Goal: Transaction & Acquisition: Download file/media

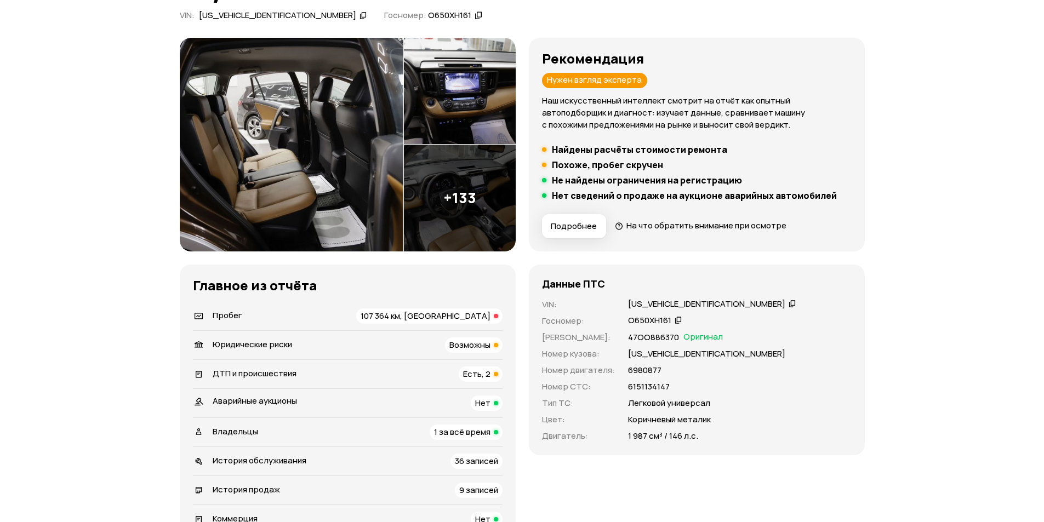
scroll to position [88, 0]
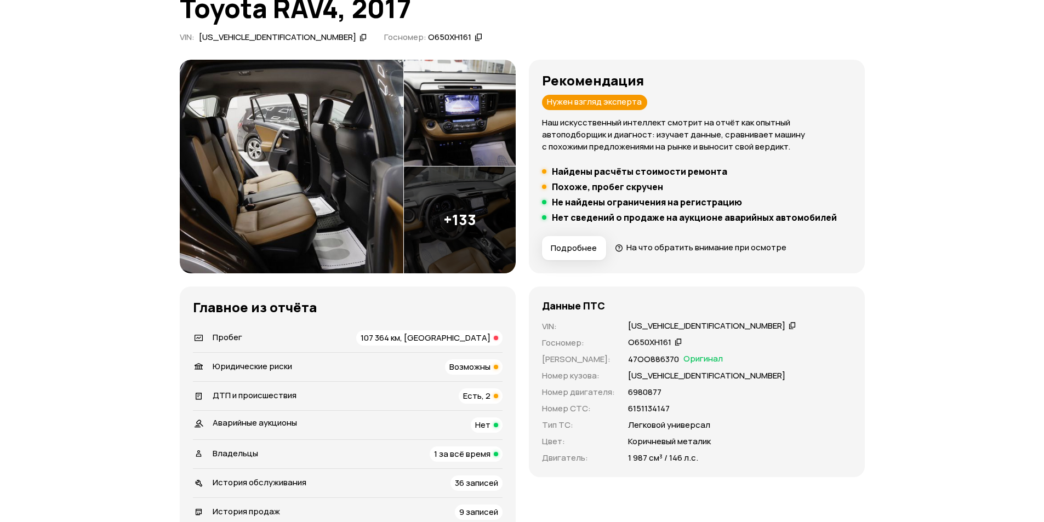
click at [455, 228] on img at bounding box center [460, 220] width 112 height 107
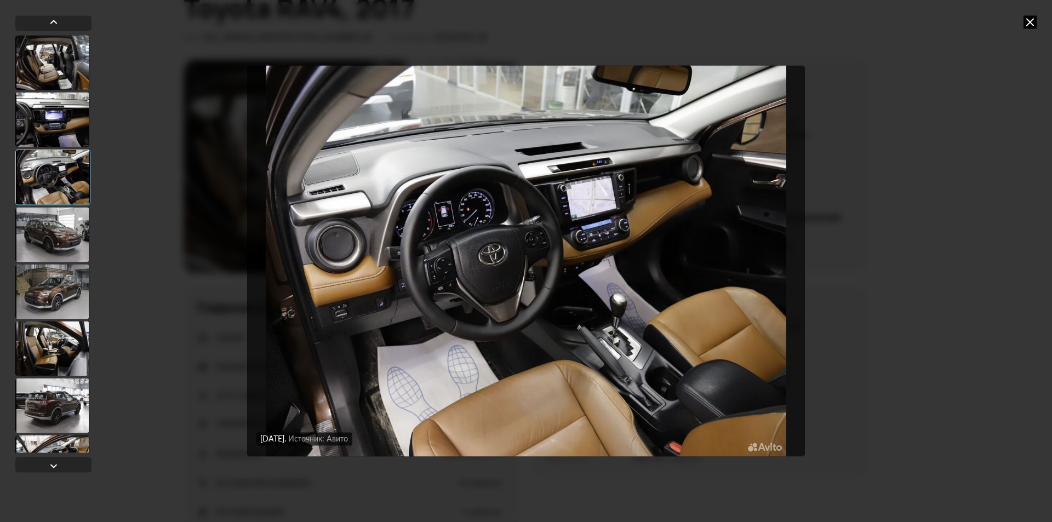
click at [50, 292] on div at bounding box center [52, 291] width 74 height 55
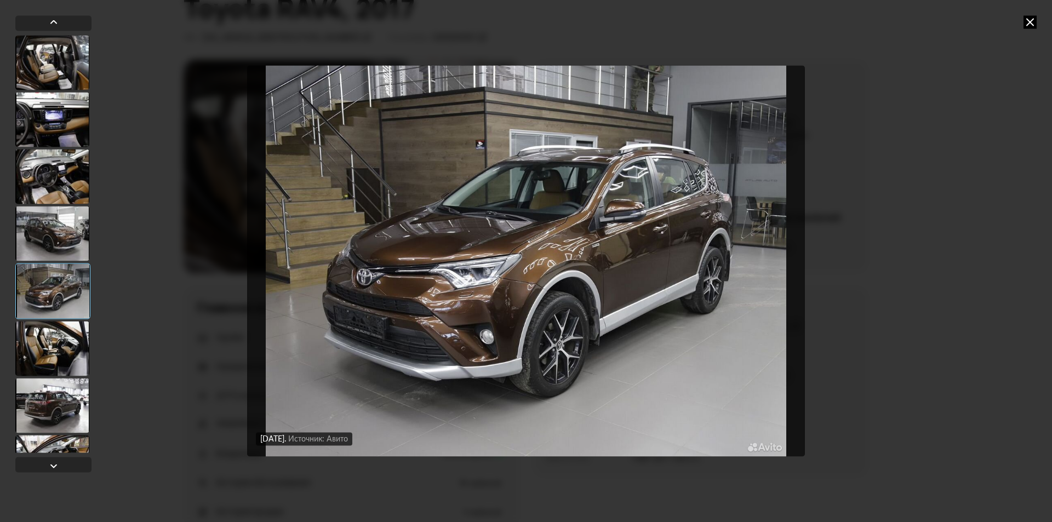
click at [55, 236] on div at bounding box center [52, 233] width 74 height 55
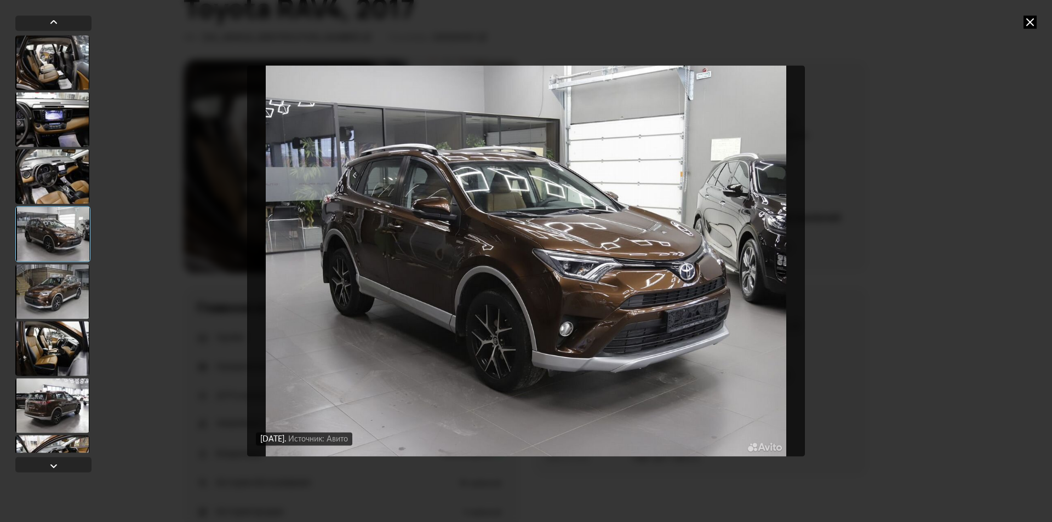
click at [1029, 24] on icon at bounding box center [1030, 21] width 13 height 13
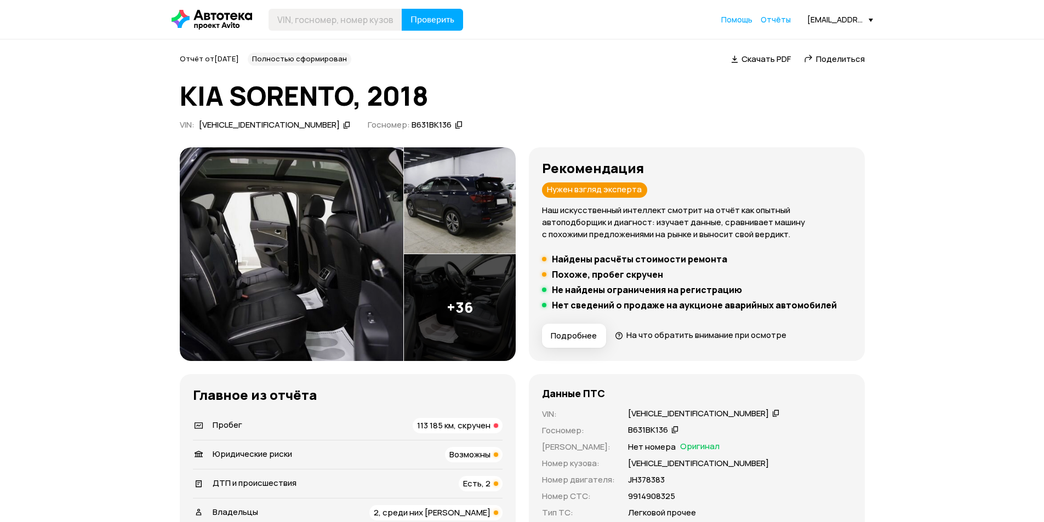
click at [769, 57] on span "Скачать PDF" at bounding box center [765, 59] width 49 height 12
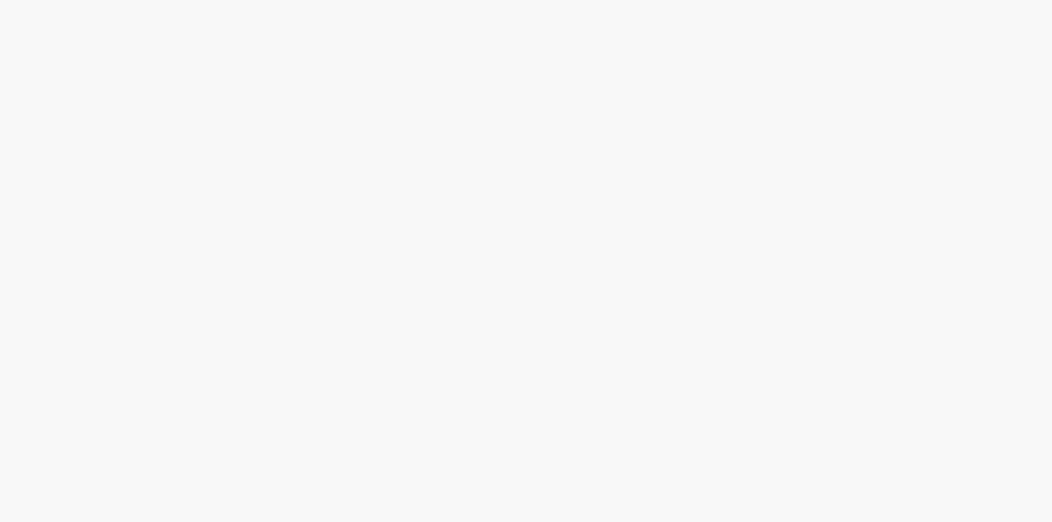
click at [967, 0] on html at bounding box center [526, 0] width 1052 height 0
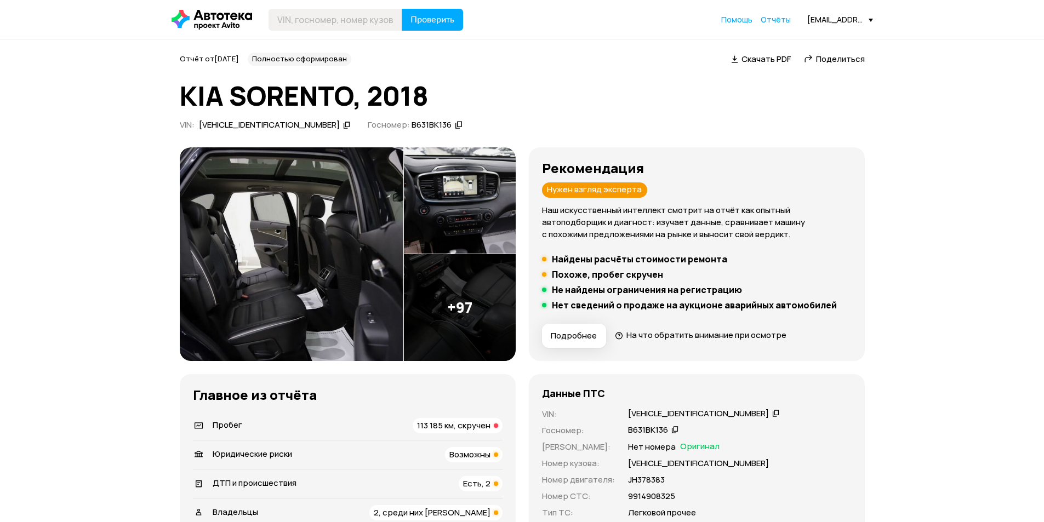
click at [768, 58] on span "Скачать PDF" at bounding box center [765, 59] width 49 height 12
